Goal: Find specific page/section: Find specific page/section

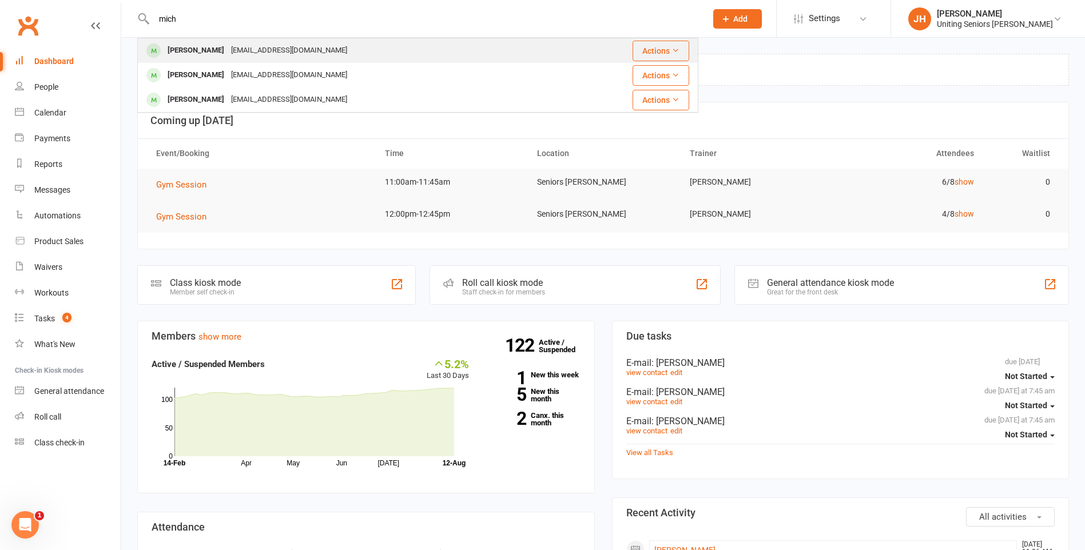
type input "mich"
click at [302, 47] on div "[EMAIL_ADDRESS][DOMAIN_NAME]" at bounding box center [289, 50] width 123 height 17
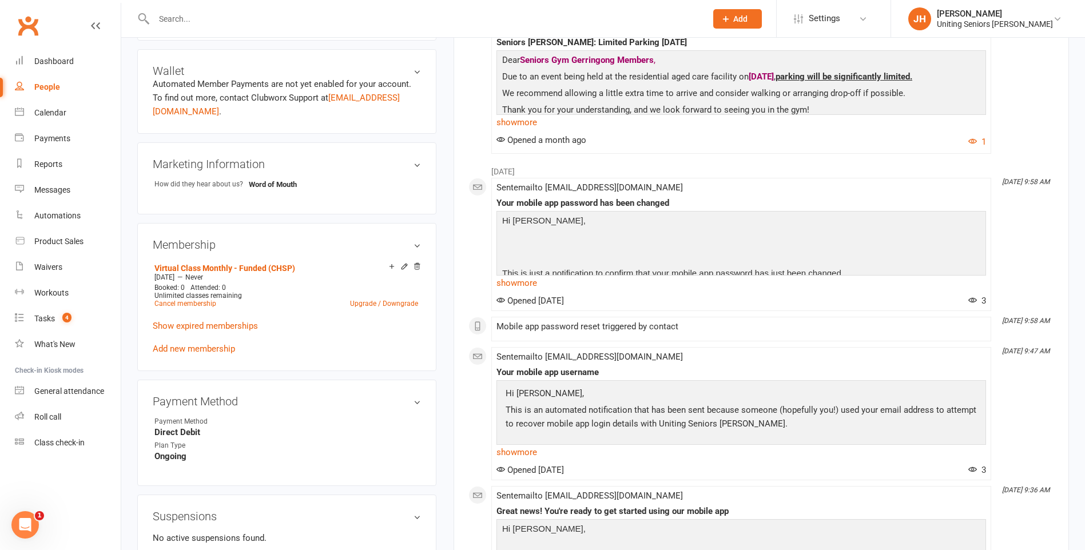
scroll to position [458, 0]
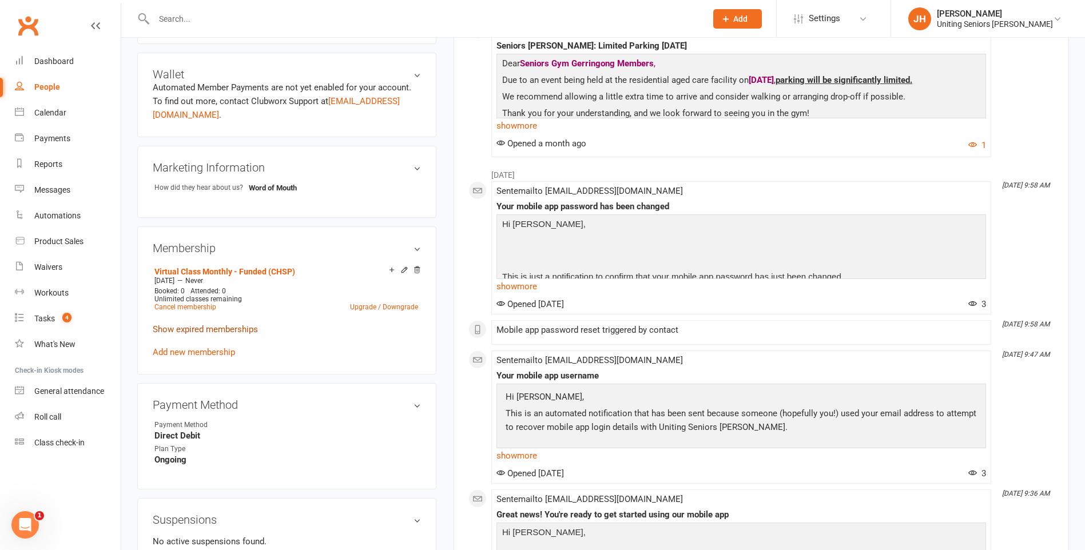
click at [197, 329] on link "Show expired memberships" at bounding box center [205, 329] width 105 height 10
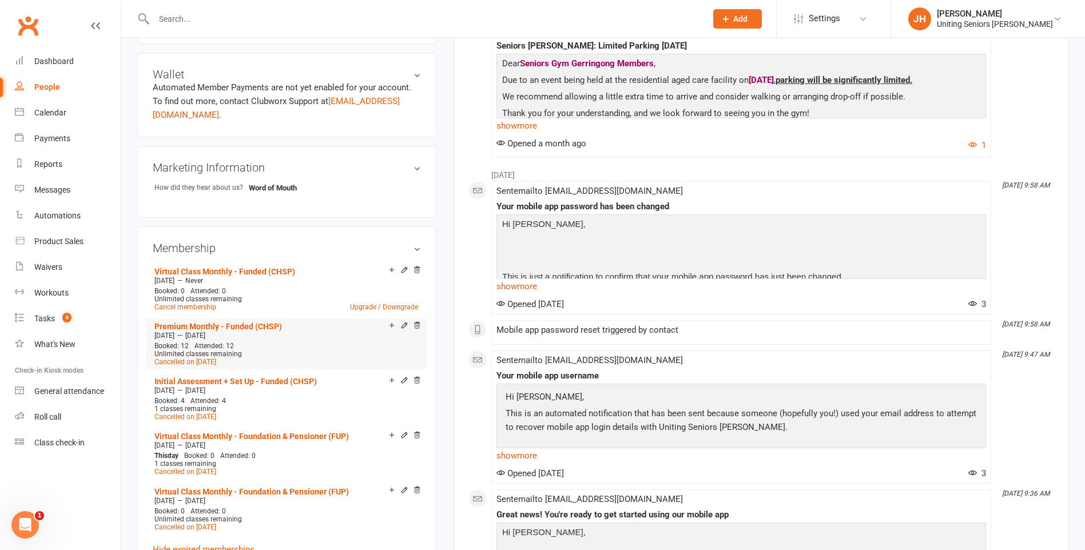
scroll to position [515, 0]
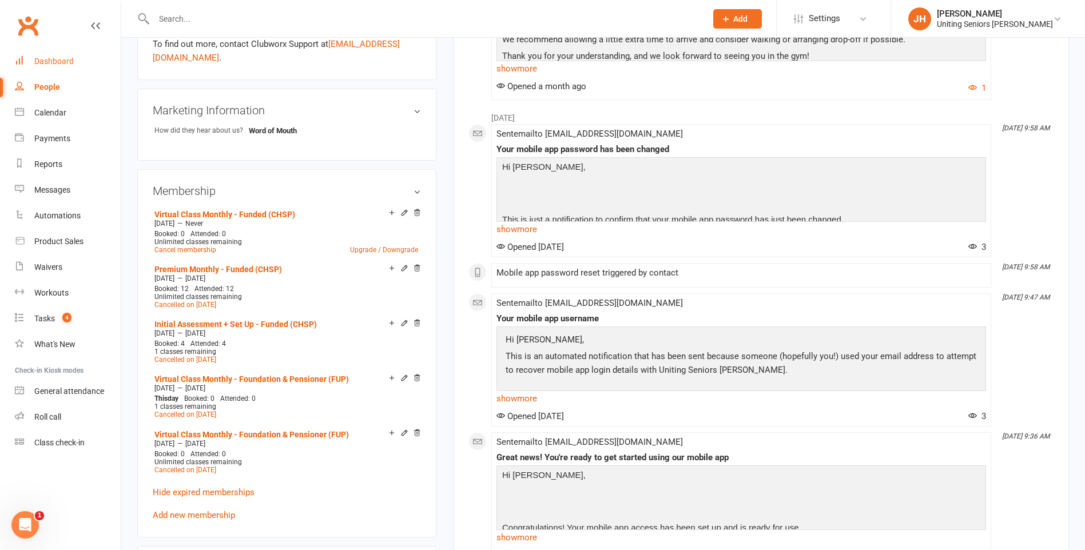
click at [57, 61] on div "Dashboard" at bounding box center [53, 61] width 39 height 9
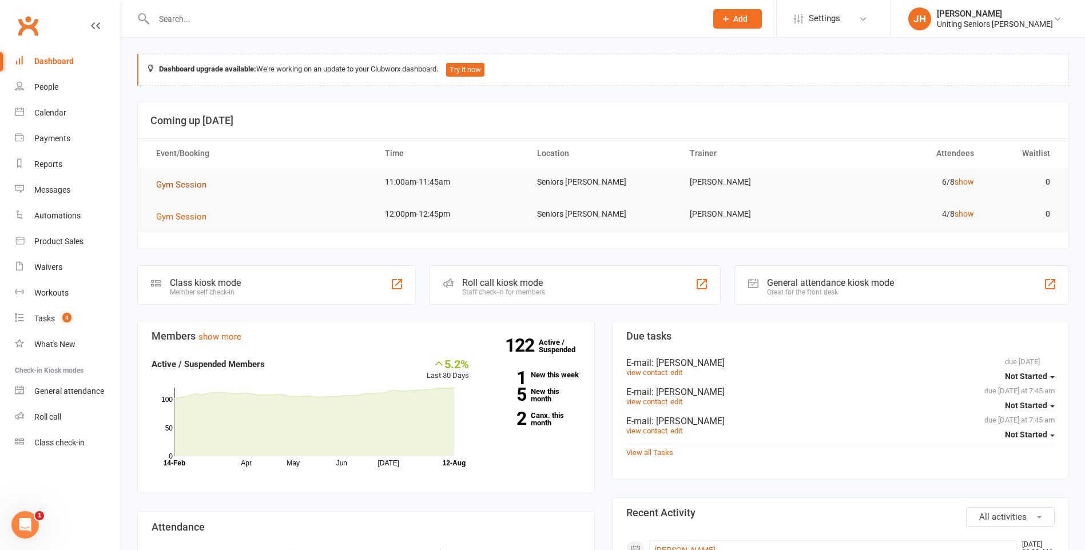
click at [175, 183] on span "Gym Session" at bounding box center [181, 185] width 50 height 10
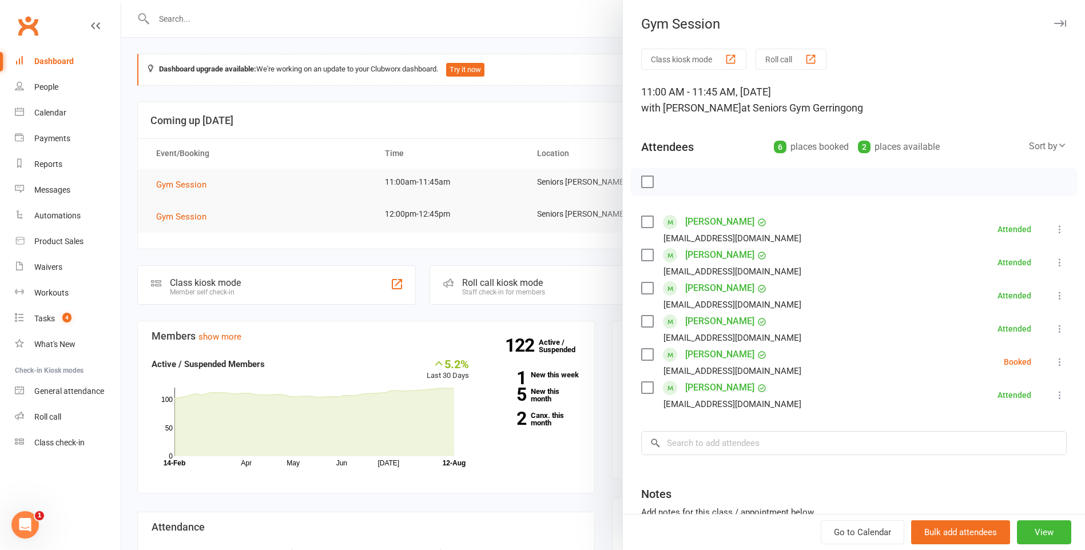
click at [499, 204] on div at bounding box center [603, 275] width 964 height 550
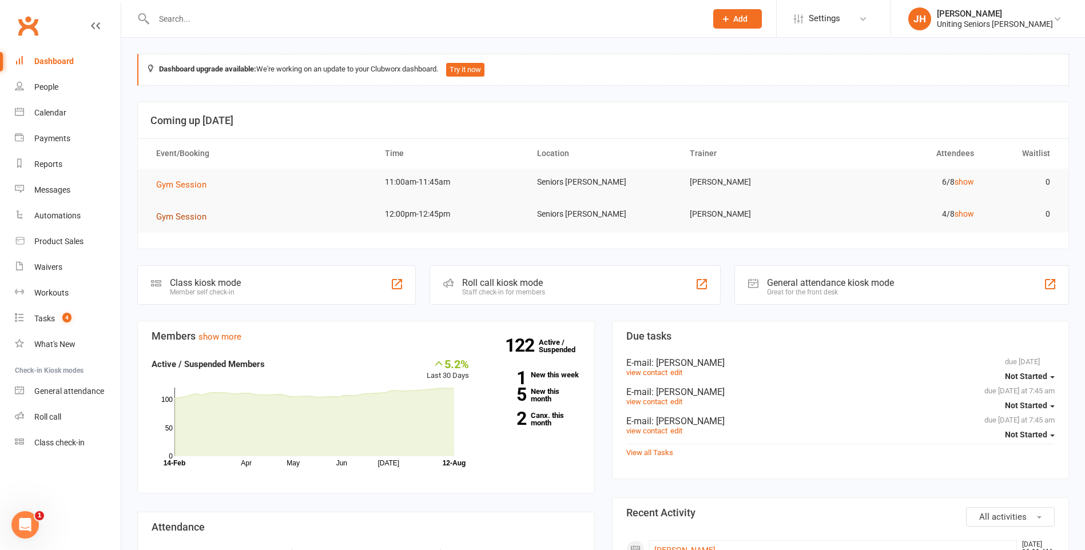
click at [197, 211] on button "Gym Session" at bounding box center [185, 217] width 58 height 14
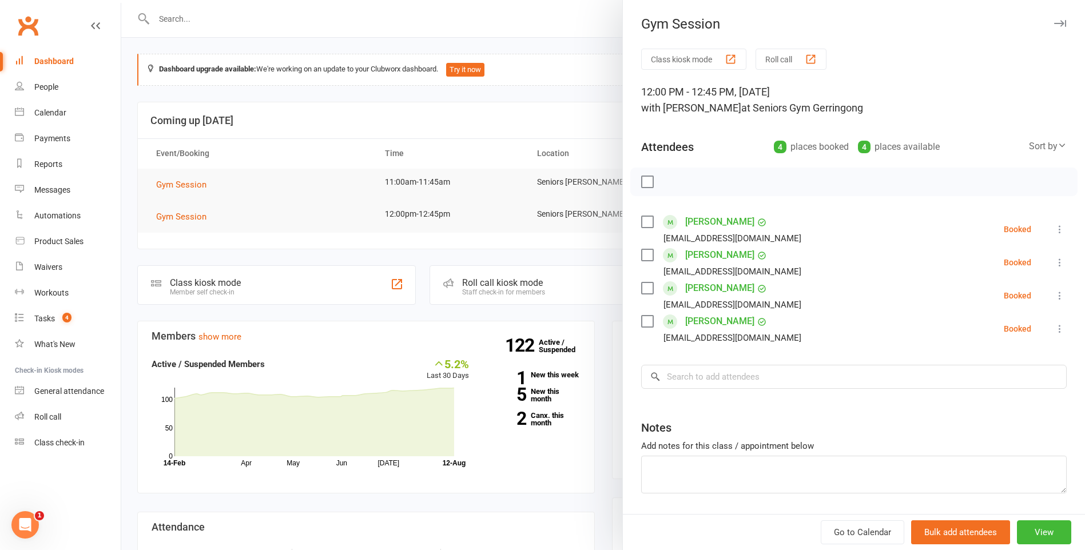
click at [493, 204] on div at bounding box center [603, 275] width 964 height 550
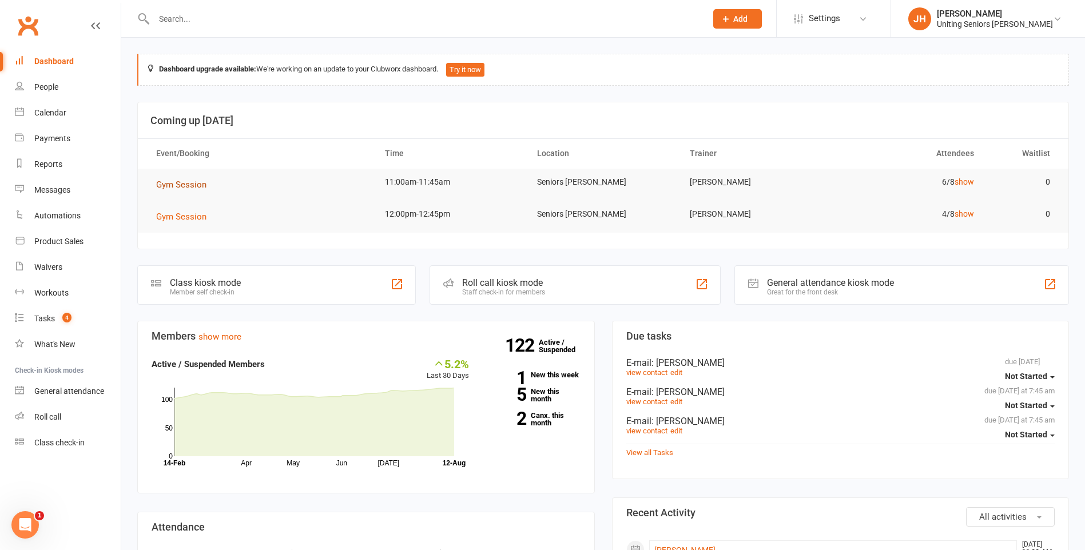
click at [193, 185] on span "Gym Session" at bounding box center [181, 185] width 50 height 10
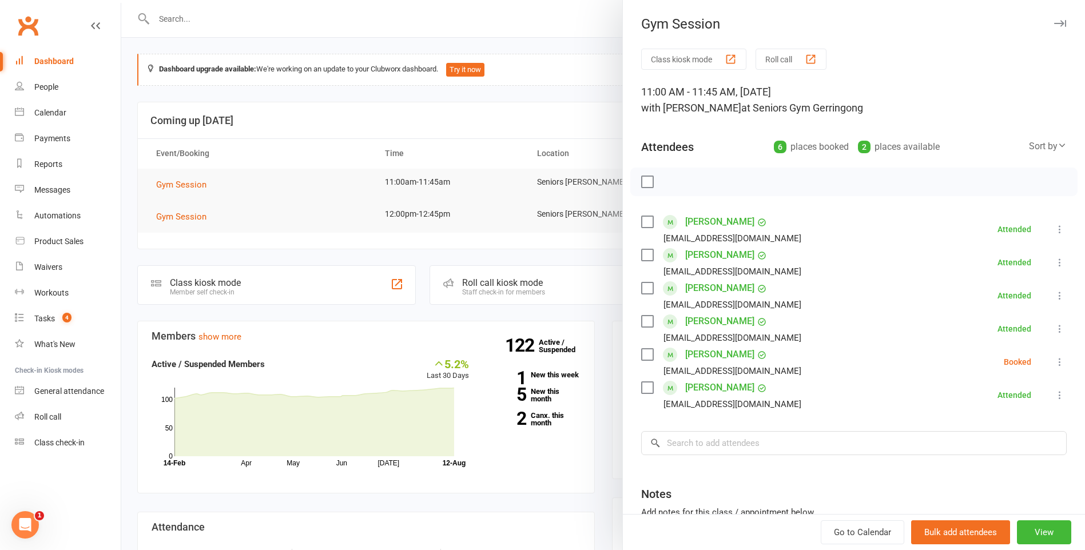
click at [550, 159] on div at bounding box center [603, 275] width 964 height 550
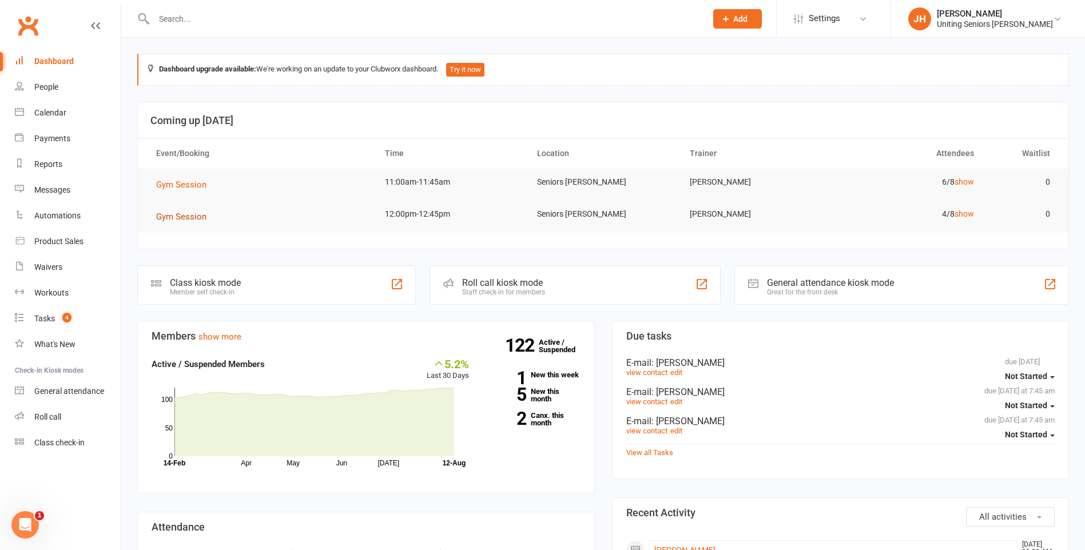
click at [167, 219] on span "Gym Session" at bounding box center [181, 217] width 50 height 10
